Goal: Information Seeking & Learning: Learn about a topic

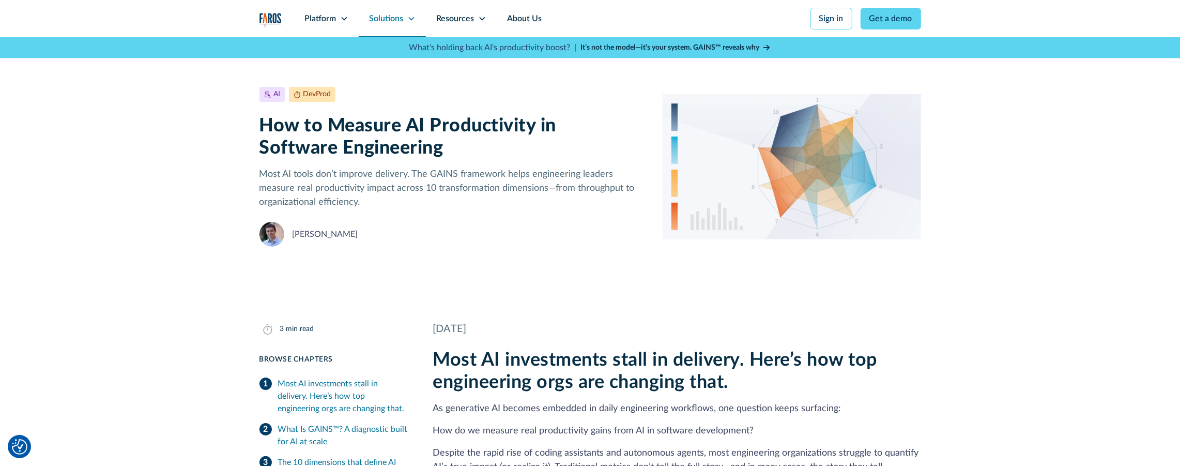
click at [394, 20] on div "Solutions" at bounding box center [386, 18] width 34 height 12
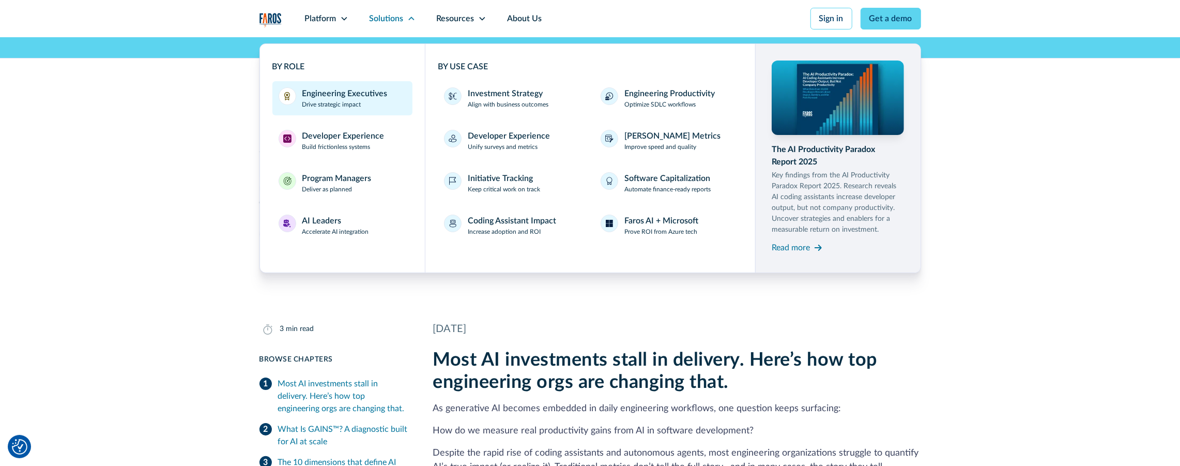
click at [348, 103] on p "Drive strategic impact" at bounding box center [331, 104] width 59 height 9
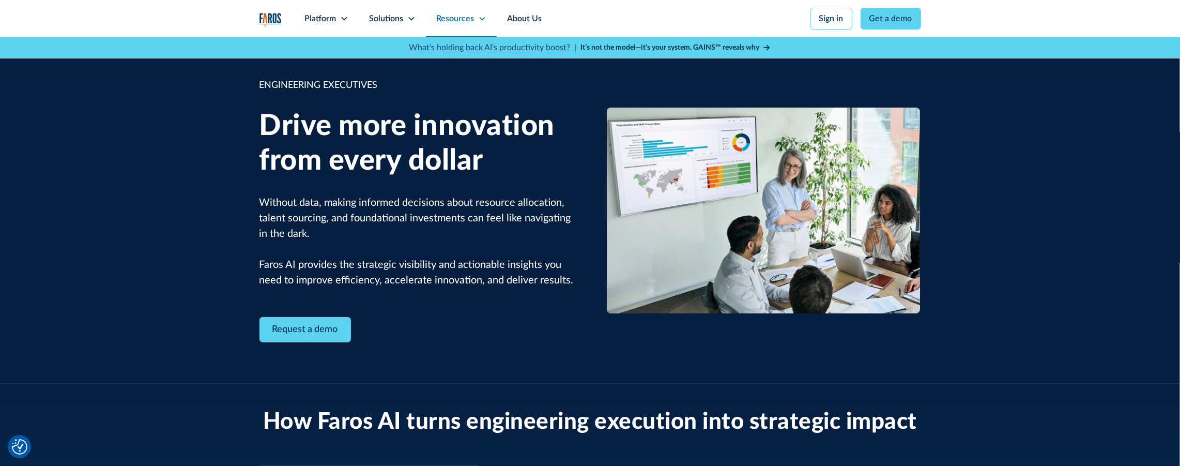
click at [446, 16] on div "Resources" at bounding box center [455, 18] width 38 height 12
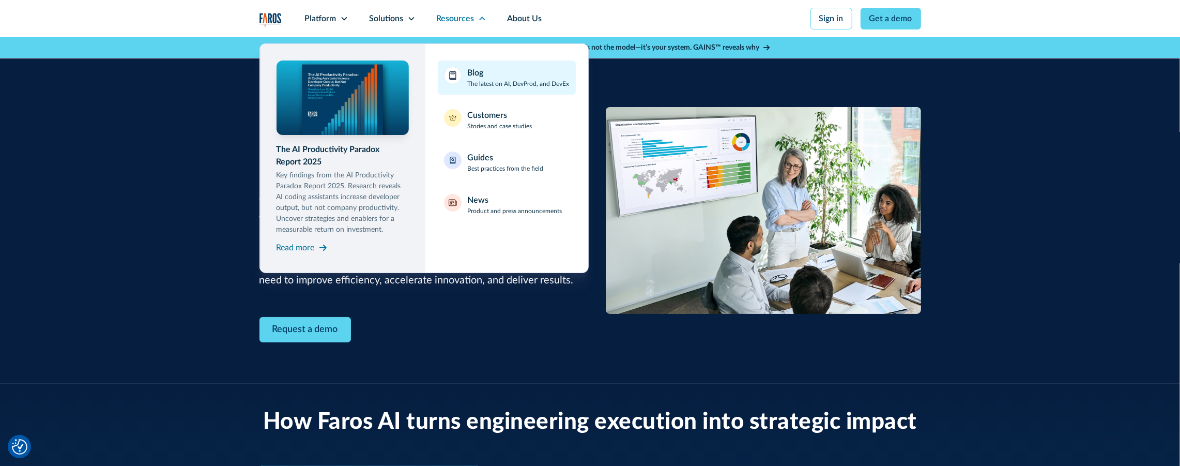
click at [468, 75] on div "Blog" at bounding box center [476, 73] width 16 height 12
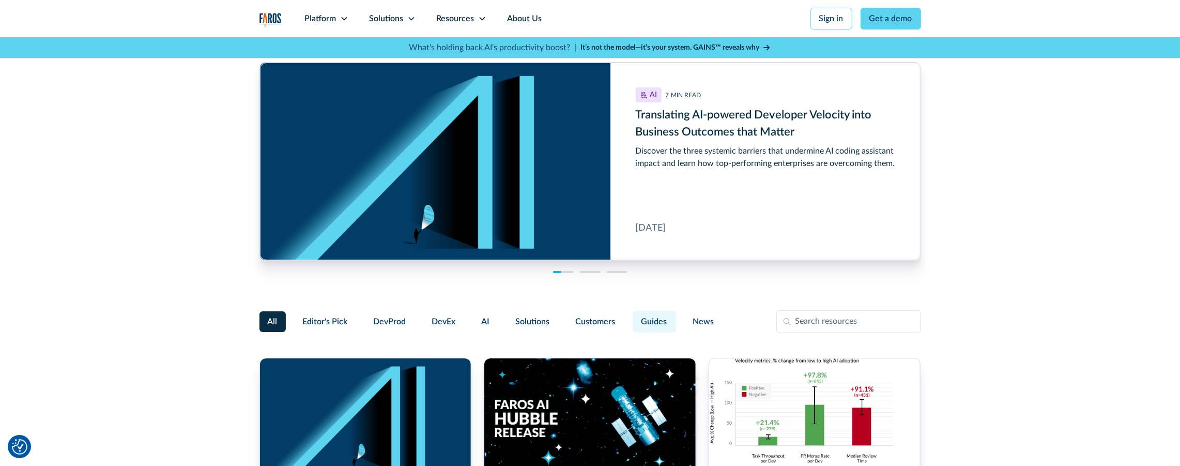
click at [641, 323] on span "Guides" at bounding box center [654, 321] width 26 height 12
click at [631, 317] on input "Guides" at bounding box center [631, 317] width 0 height 0
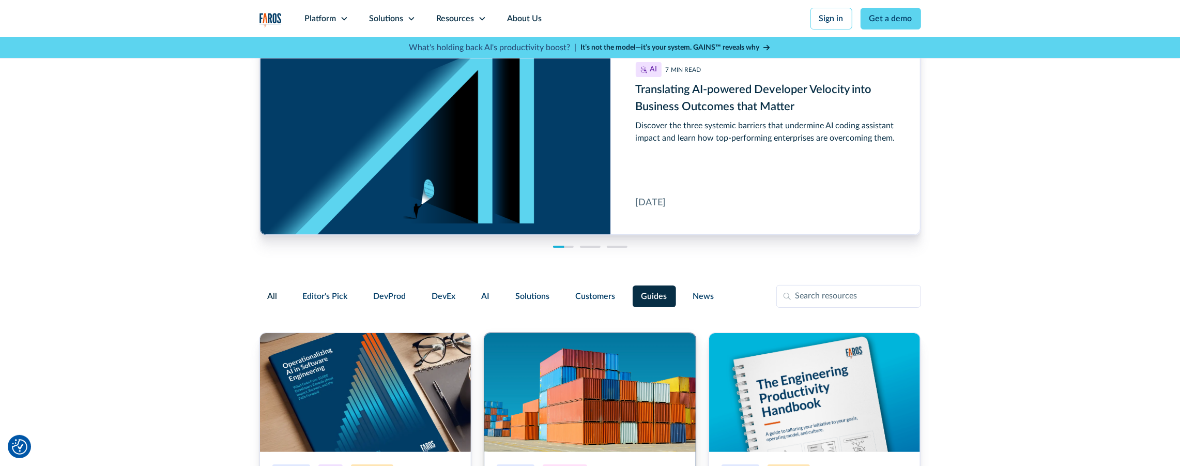
scroll to position [212, 0]
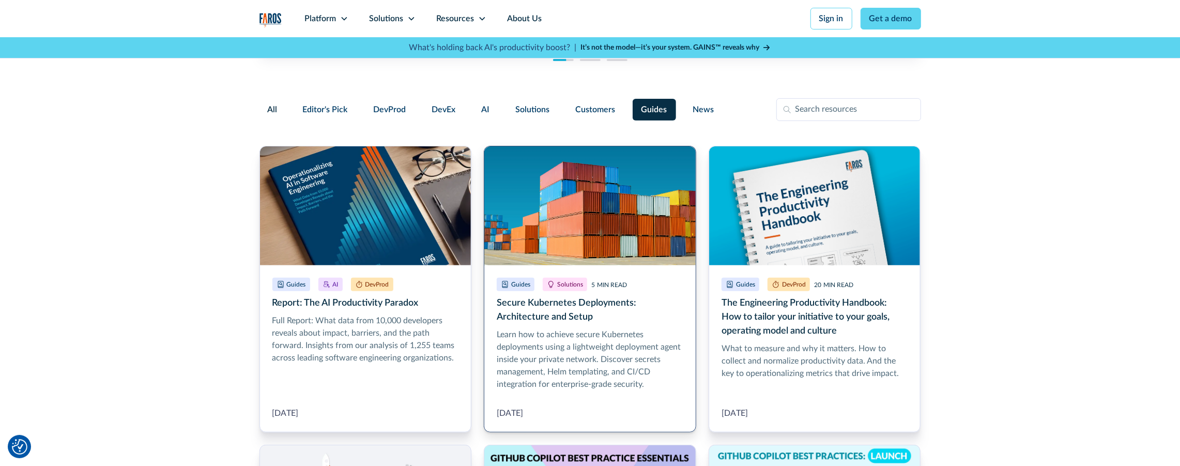
click at [562, 263] on link "Secure Kubernetes Deployments: Architecture and Setup" at bounding box center [590, 289] width 212 height 286
